Goal: Check status: Check status

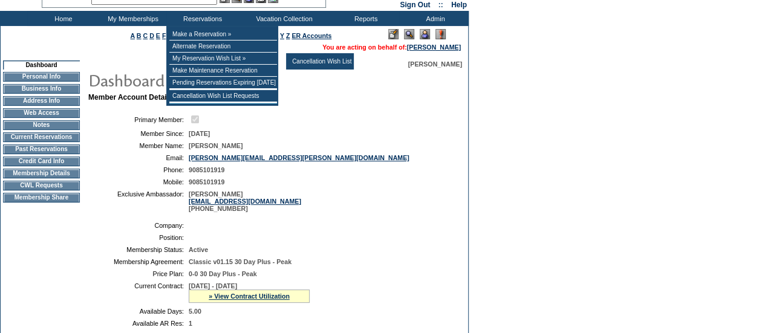
scroll to position [242, 0]
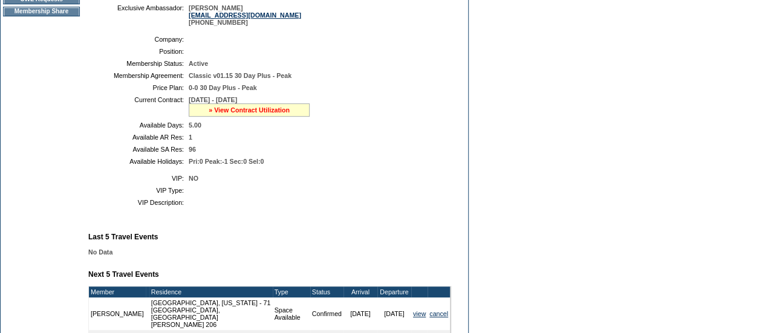
click at [238, 114] on link "» View Contract Utilization" at bounding box center [249, 109] width 81 height 7
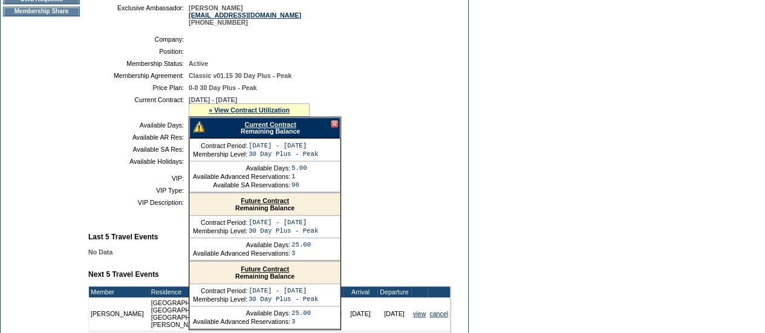
click at [249, 128] on link "Current Contract" at bounding box center [269, 124] width 51 height 7
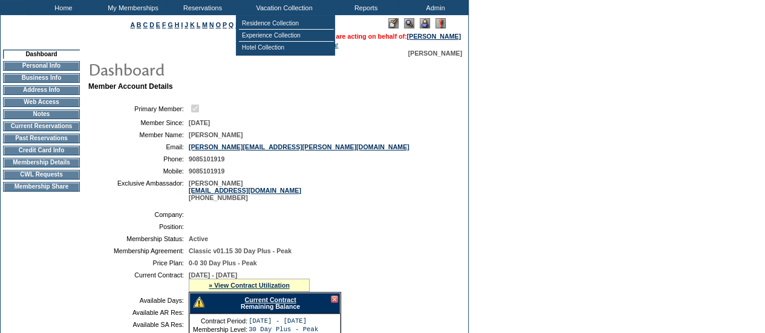
scroll to position [0, 0]
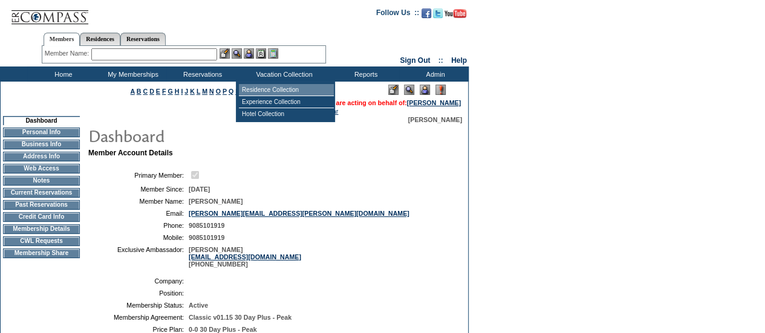
click at [273, 89] on td "Residence Collection" at bounding box center [286, 90] width 95 height 12
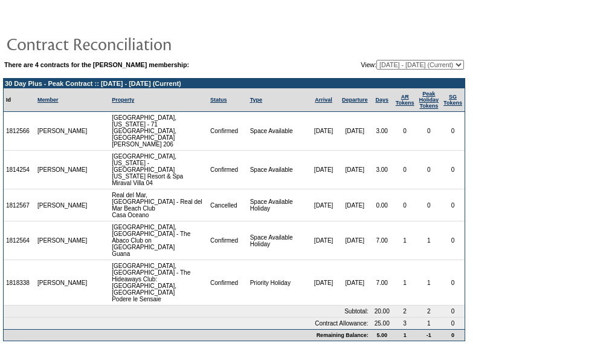
click at [17, 221] on td "1812564" at bounding box center [19, 240] width 31 height 39
click at [15, 260] on td "1818338" at bounding box center [19, 282] width 31 height 45
click at [17, 260] on td "1818338" at bounding box center [19, 282] width 31 height 45
